Goal: Task Accomplishment & Management: Use online tool/utility

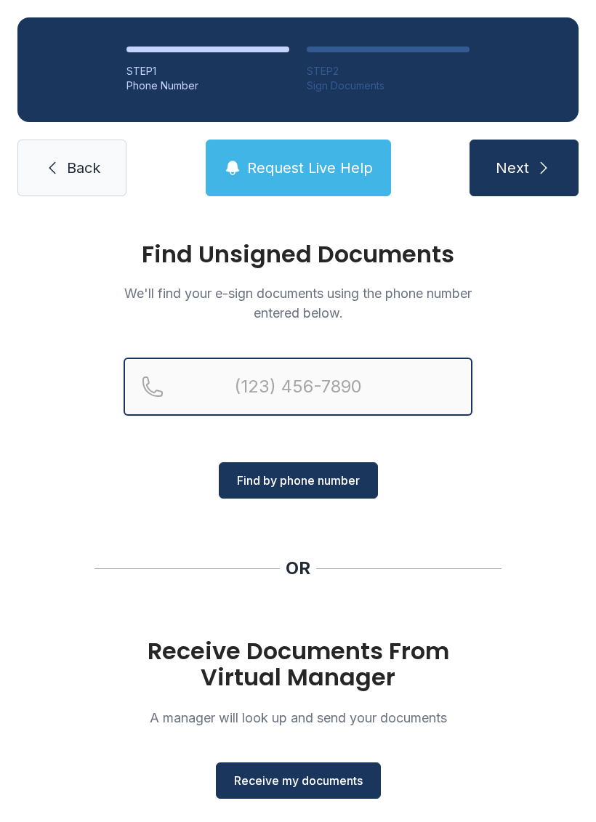
click at [382, 381] on input "Reservation phone number" at bounding box center [298, 387] width 349 height 58
type input "("
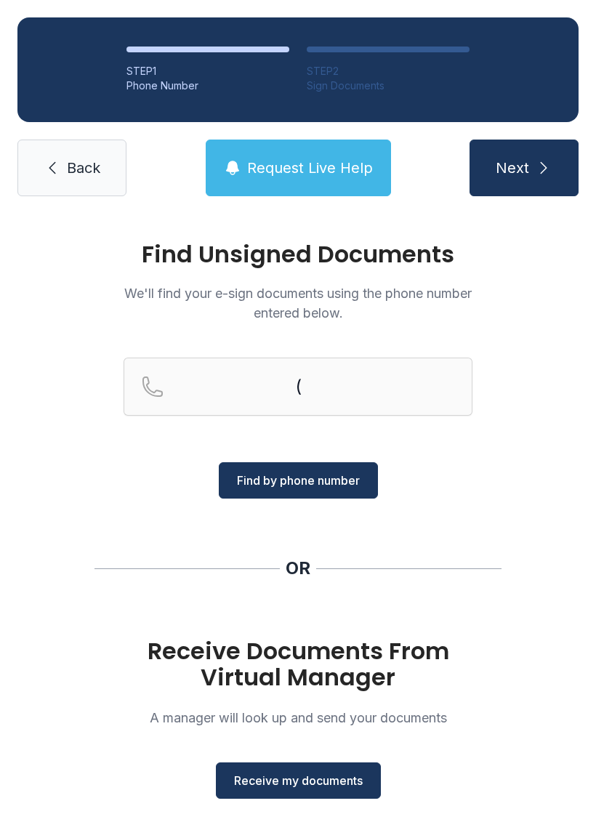
click at [345, 176] on span "Request Live Help" at bounding box center [310, 168] width 126 height 20
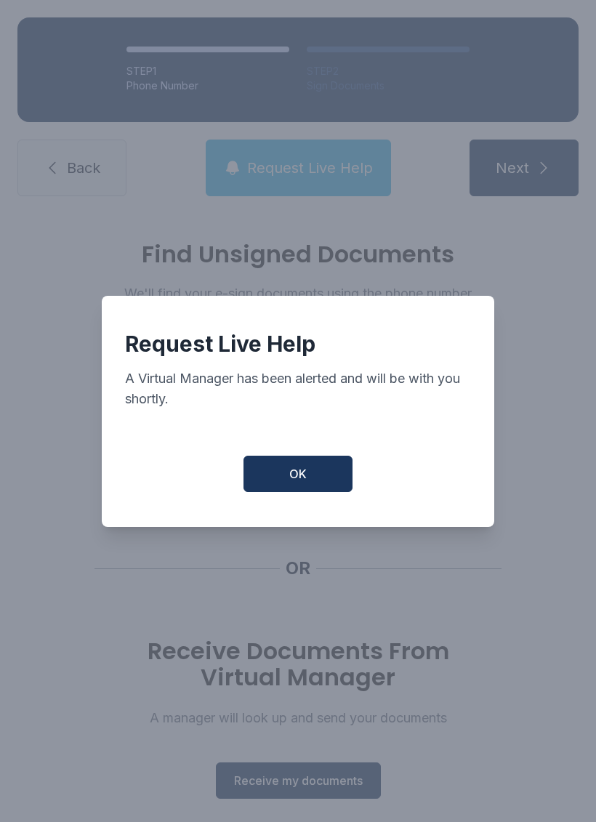
click at [317, 486] on button "OK" at bounding box center [298, 474] width 109 height 36
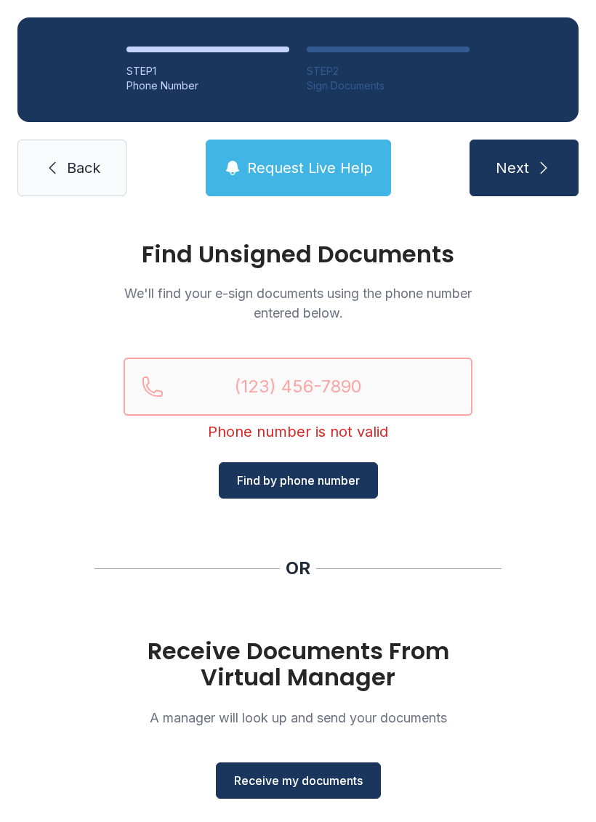
click at [374, 393] on input "Reservation phone number" at bounding box center [298, 387] width 349 height 58
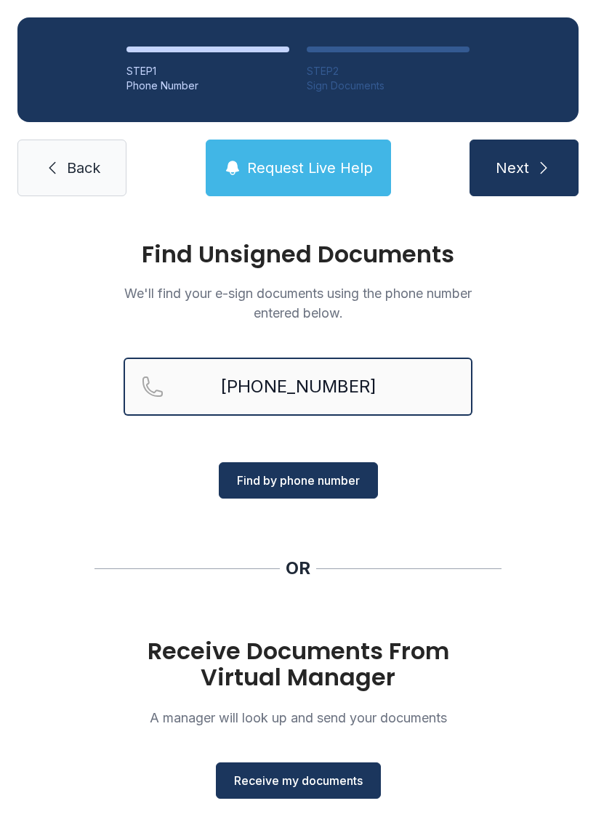
type input "[PHONE_NUMBER]"
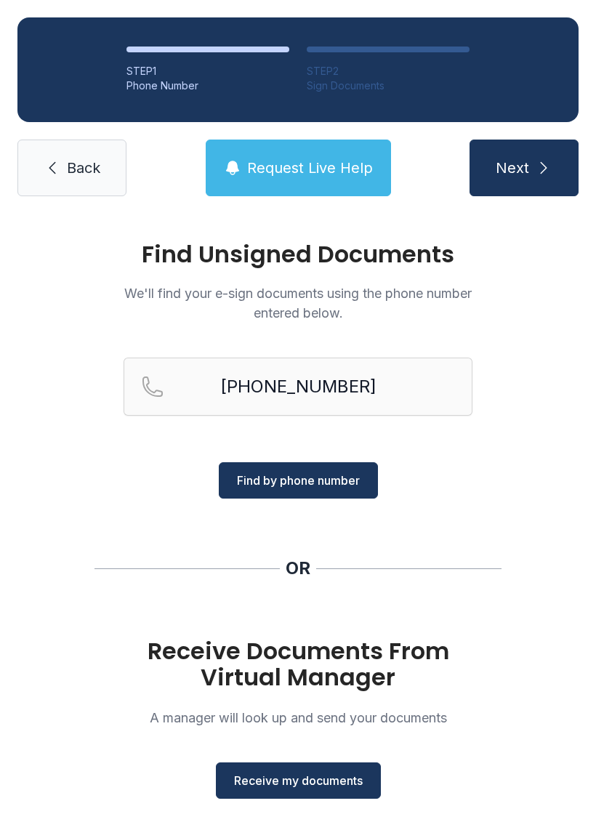
click at [350, 497] on button "Find by phone number" at bounding box center [298, 480] width 159 height 36
click at [370, 481] on button "Find by phone number" at bounding box center [298, 480] width 159 height 36
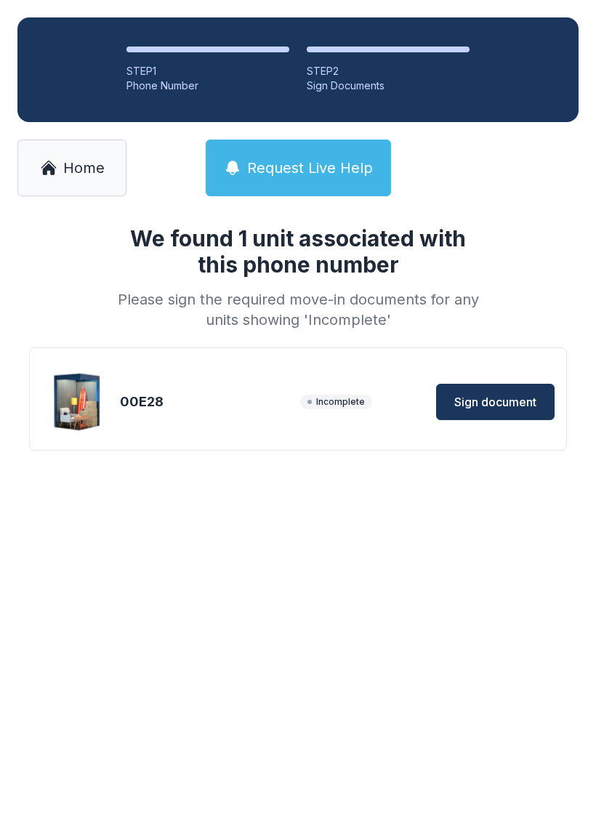
click at [502, 410] on span "Sign document" at bounding box center [495, 401] width 82 height 17
click at [68, 171] on span "Home" at bounding box center [83, 168] width 41 height 20
